Goal: Transaction & Acquisition: Purchase product/service

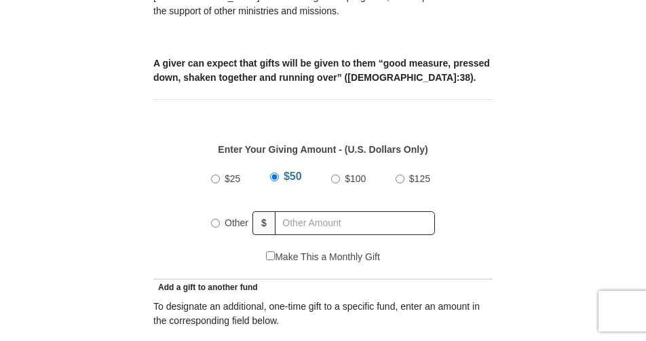
scroll to position [520, 0]
click at [214, 219] on input "Other" at bounding box center [215, 223] width 9 height 9
radio input "true"
click at [214, 216] on input "Other" at bounding box center [215, 220] width 9 height 9
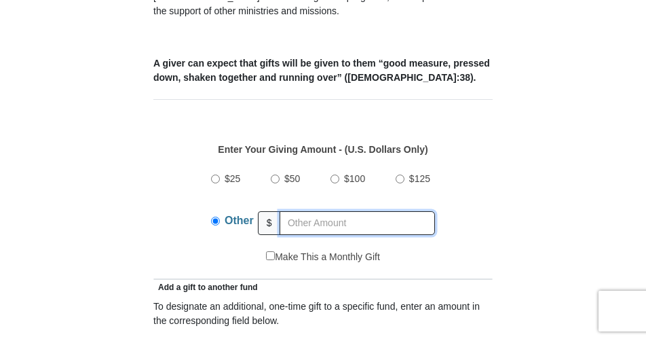
click at [295, 211] on input "text" at bounding box center [357, 223] width 155 height 24
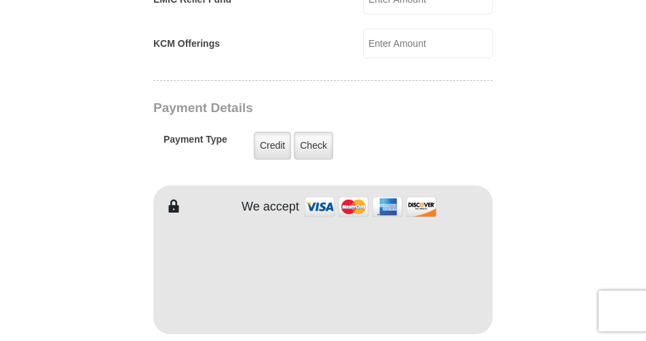
scroll to position [1057, 0]
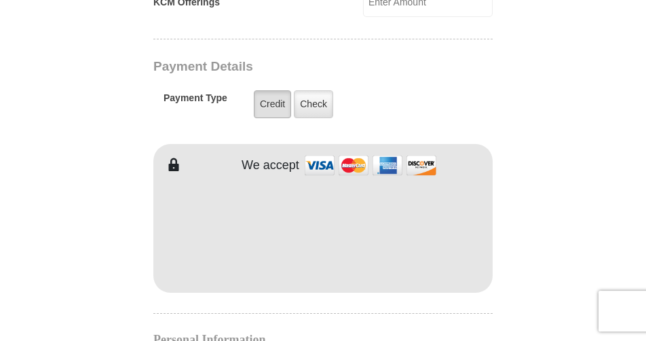
type input "60.00"
click at [273, 90] on label "Credit" at bounding box center [272, 104] width 37 height 28
click at [0, 0] on input "Credit" at bounding box center [0, 0] width 0 height 0
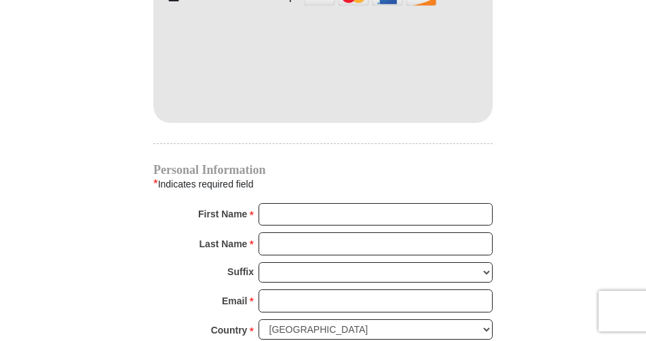
scroll to position [1243, 0]
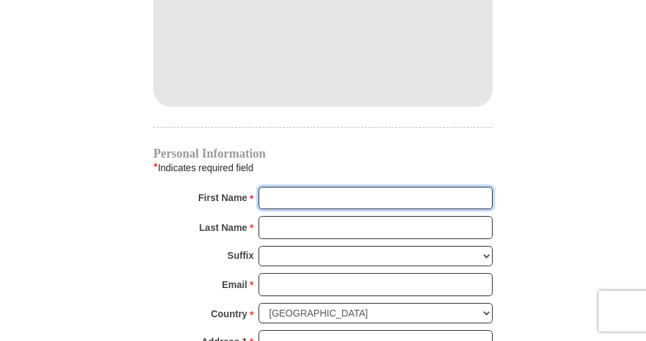
click at [290, 187] on input "First Name *" at bounding box center [376, 198] width 234 height 23
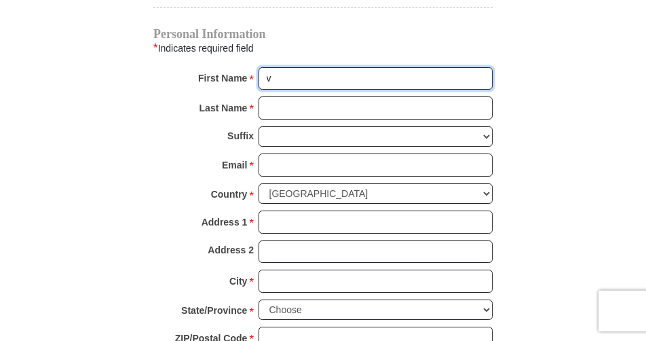
scroll to position [1334, 0]
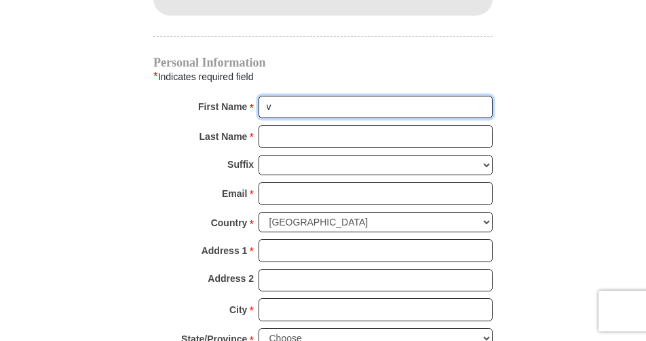
type input "v"
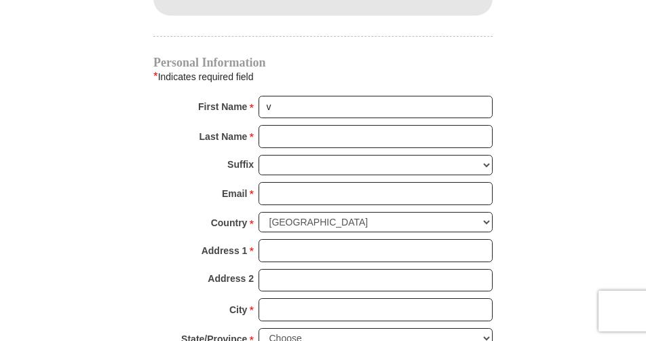
type input "[STREET_ADDRESS]"
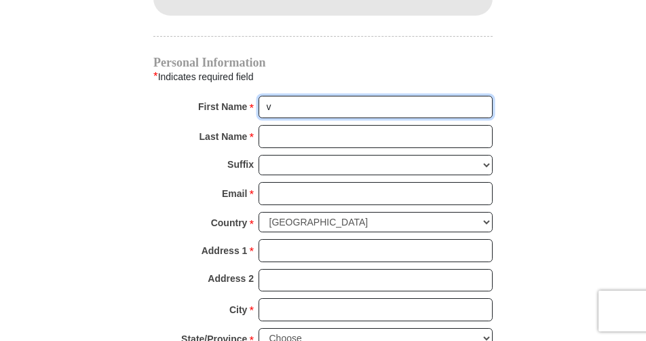
type input "victoria"
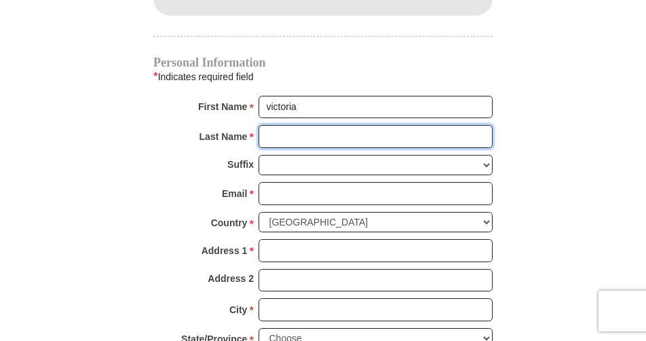
type input "pappakostas"
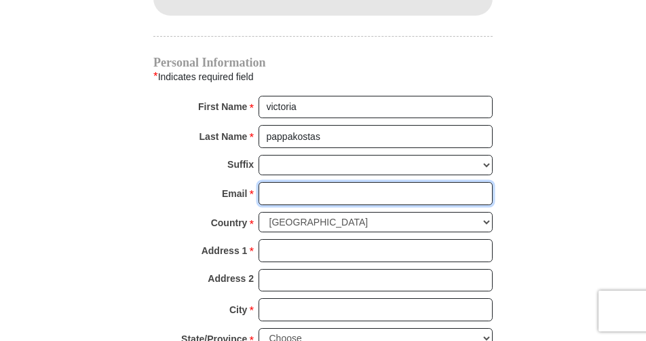
type input "[EMAIL_ADDRESS][DOMAIN_NAME]"
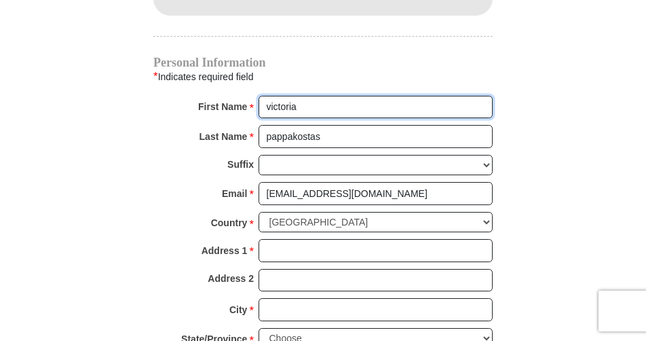
type input "[STREET_ADDRESS]"
click at [493, 119] on input "victoria" at bounding box center [376, 107] width 234 height 23
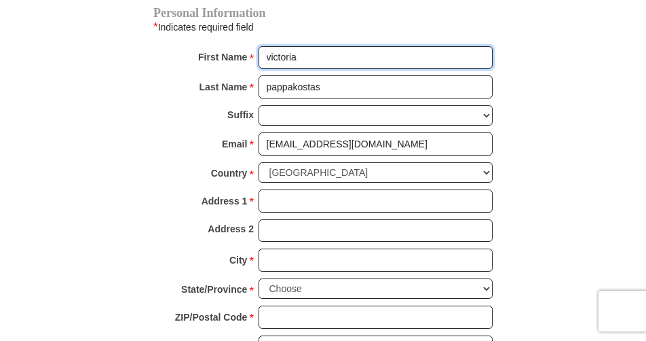
scroll to position [1399, 0]
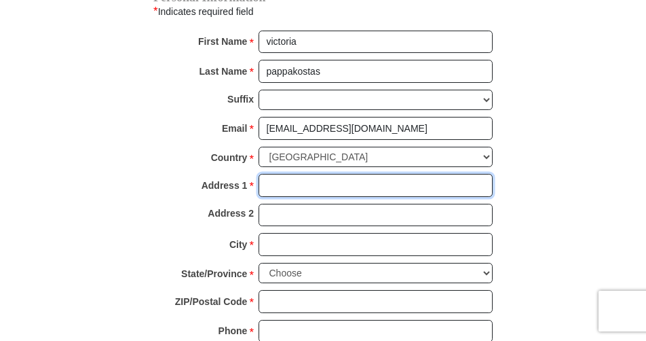
click at [276, 174] on input "Address 1 *" at bounding box center [376, 185] width 234 height 23
type input "[STREET_ADDRESS]"
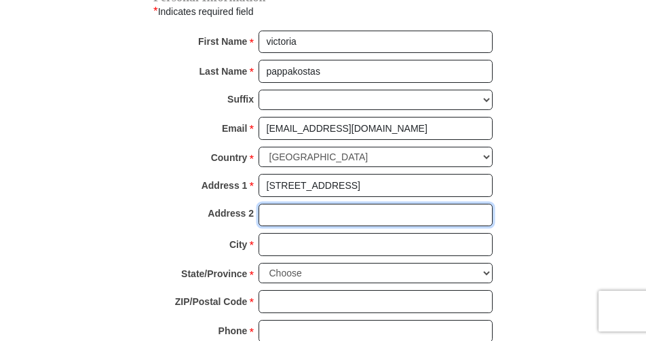
type input "Apt 1"
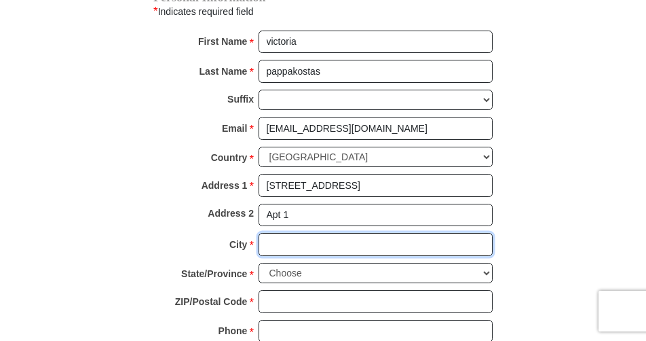
type input "[GEOGRAPHIC_DATA]"
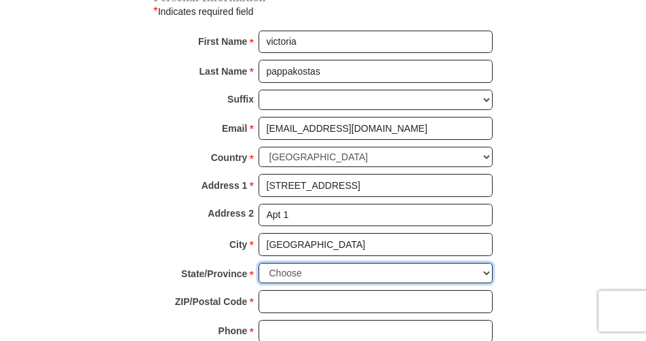
select select "FL"
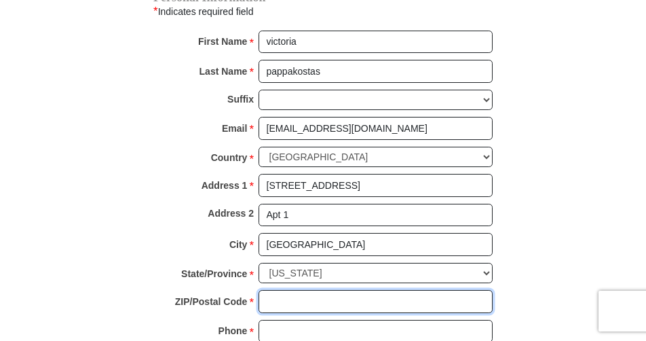
type input "33442"
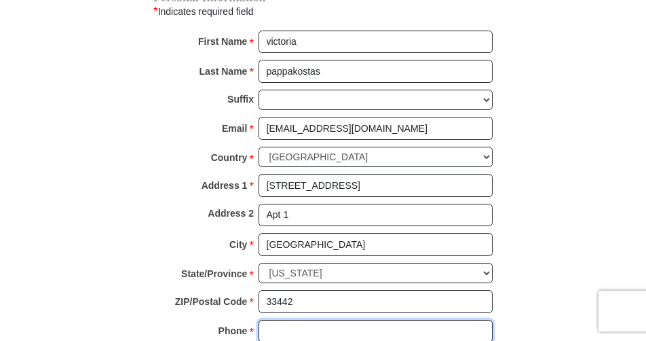
type input "9542252540"
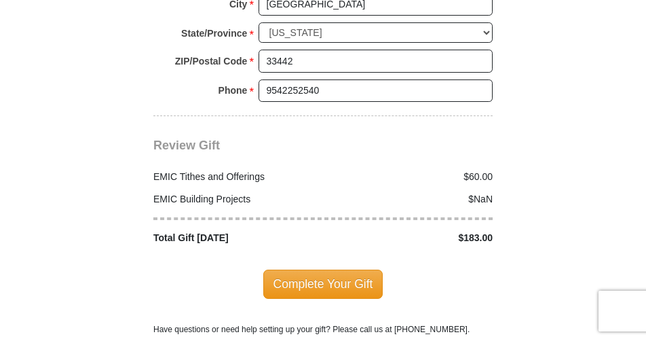
scroll to position [1640, 0]
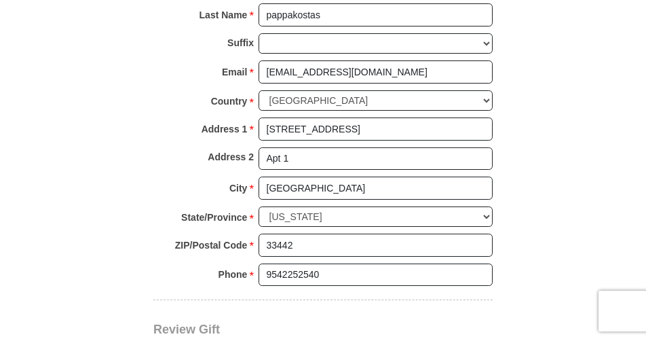
scroll to position [1456, 0]
